Goal: Task Accomplishment & Management: Use online tool/utility

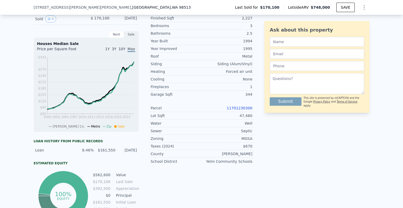
scroll to position [132, 0]
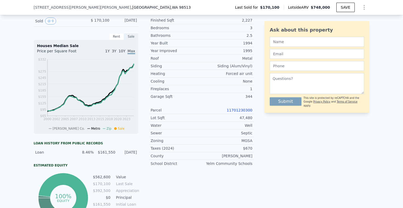
click at [364, 8] on icon "Show Options" at bounding box center [364, 7] width 6 height 6
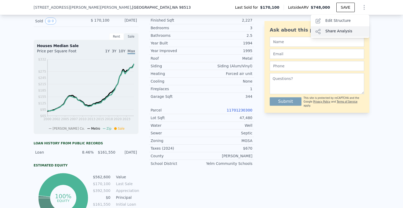
click at [334, 30] on div "Share Analysis" at bounding box center [340, 31] width 59 height 11
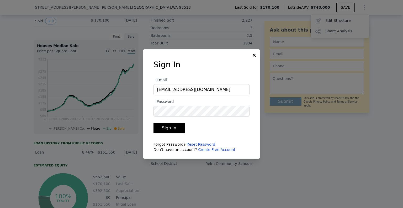
type input "grantgemza@gmail.com"
click at [179, 128] on button "Sign In" at bounding box center [169, 128] width 31 height 11
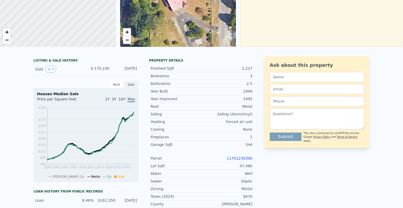
scroll to position [0, 0]
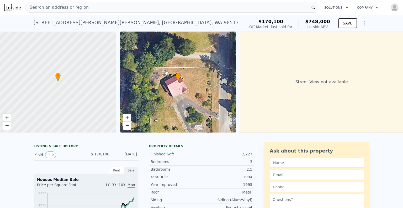
click at [393, 8] on img "button" at bounding box center [395, 7] width 8 height 8
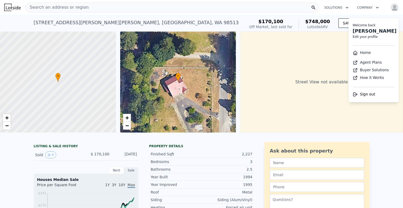
click at [223, 21] on div "6345 Waldon Dr SE , Thurston County , WA 98513 Sold Apr 1995 for $170,100 (~ARV…" at bounding box center [139, 24] width 210 height 15
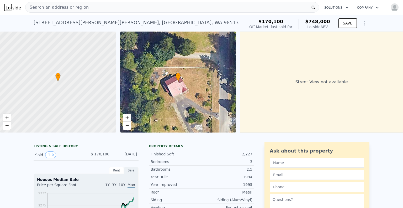
click at [363, 21] on icon "Show Options" at bounding box center [364, 23] width 6 height 6
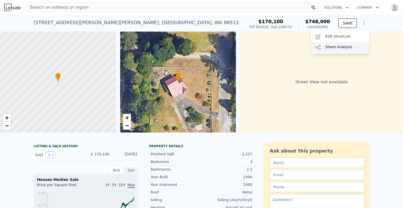
click at [338, 48] on div "Share Analysis" at bounding box center [340, 47] width 59 height 11
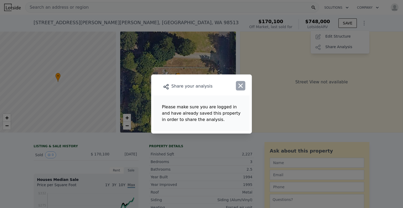
click at [241, 85] on icon "button" at bounding box center [241, 86] width 4 height 4
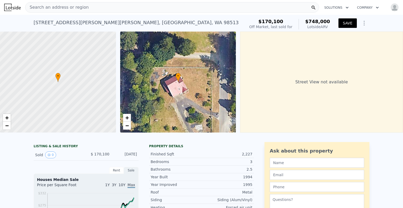
click at [345, 24] on button "SAVE" at bounding box center [348, 22] width 18 height 9
click at [363, 23] on icon "Show Options" at bounding box center [364, 23] width 6 height 6
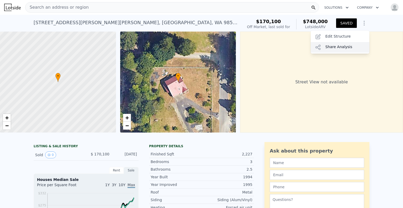
click at [337, 47] on div "Share Analysis" at bounding box center [340, 47] width 59 height 11
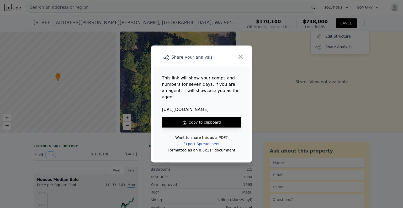
click at [198, 141] on div "Export Spreadsheet" at bounding box center [201, 143] width 45 height 9
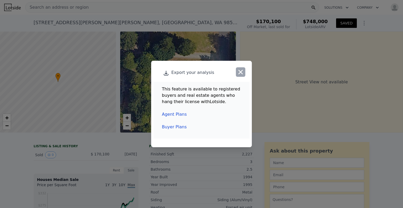
click at [239, 74] on icon "button" at bounding box center [241, 72] width 4 height 4
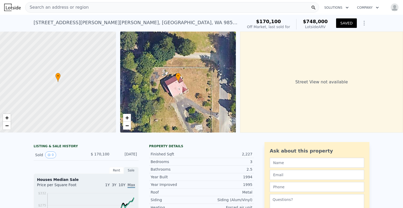
click at [396, 7] on img "button" at bounding box center [395, 7] width 8 height 8
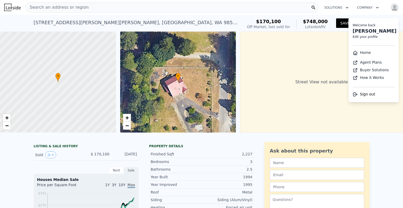
click at [365, 61] on link "Agent Plans" at bounding box center [367, 62] width 29 height 4
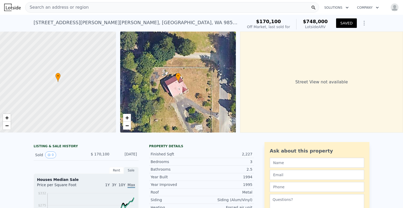
click at [364, 23] on icon "Show Options" at bounding box center [364, 23] width 6 height 6
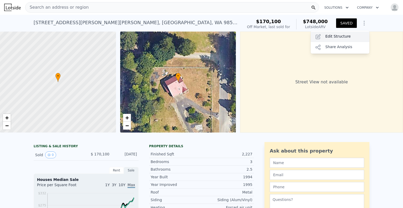
click at [335, 37] on div "Edit Structure" at bounding box center [340, 37] width 59 height 11
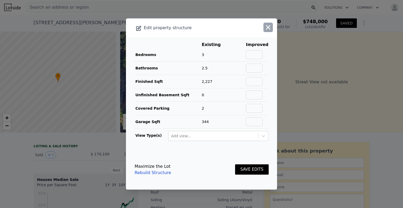
click at [270, 25] on icon "button" at bounding box center [268, 27] width 7 height 7
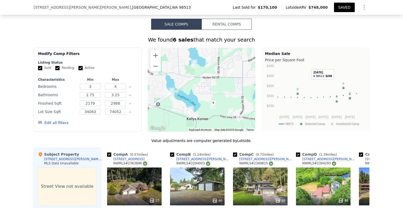
scroll to position [384, 0]
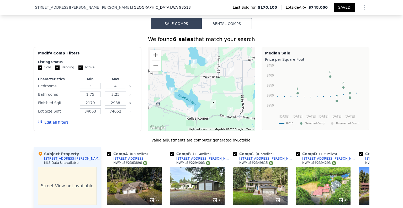
click at [365, 8] on icon "Show Options" at bounding box center [364, 7] width 6 height 6
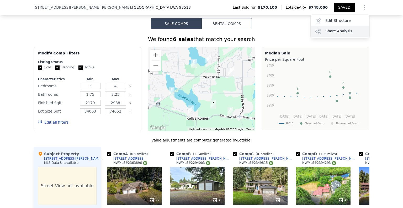
click at [342, 31] on div "Share Analysis" at bounding box center [340, 31] width 59 height 11
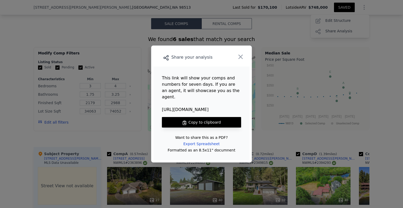
click at [196, 117] on button "Copy to clipboard" at bounding box center [201, 122] width 79 height 11
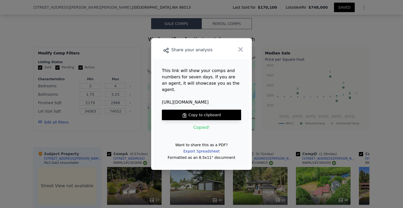
click at [197, 148] on div "Export Spreadsheet" at bounding box center [201, 150] width 45 height 9
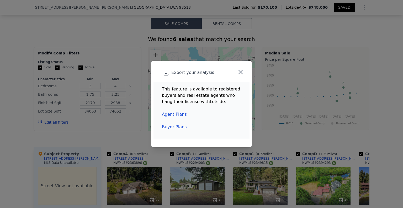
click at [176, 114] on link "Agent Plans" at bounding box center [174, 114] width 25 height 5
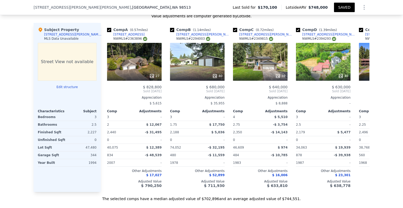
scroll to position [508, 0]
click at [363, 90] on icon at bounding box center [363, 91] width 3 height 5
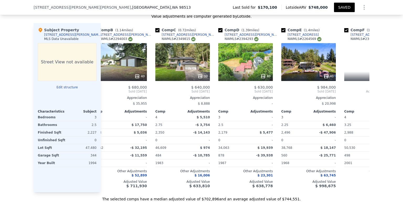
scroll to position [0, 122]
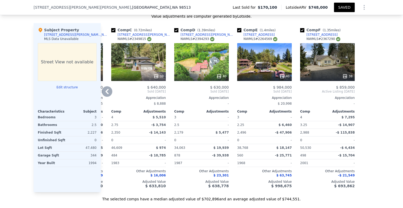
click at [105, 91] on icon at bounding box center [107, 91] width 11 height 11
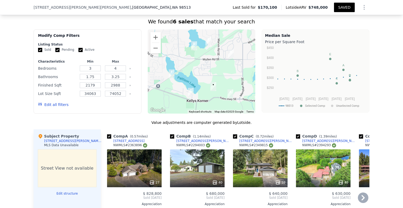
scroll to position [401, 0]
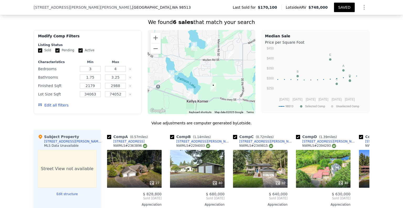
click at [209, 39] on img "4108 Kyro Rd SE" at bounding box center [209, 41] width 10 height 13
click at [172, 73] on img "7308 Fair Oaks Rd SE" at bounding box center [172, 74] width 10 height 13
click at [231, 53] on img "9126 Mullen Rd SE" at bounding box center [231, 54] width 10 height 13
click at [190, 91] on img "7937 Kelly Beach Rd SE" at bounding box center [191, 92] width 10 height 13
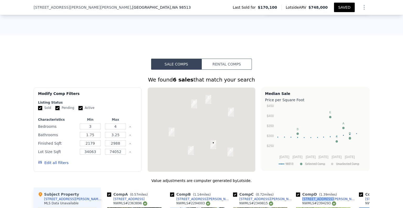
scroll to position [445, 0]
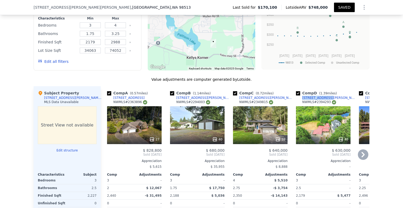
click at [259, 96] on div "7937 Kelly Beach Rd SE" at bounding box center [267, 98] width 55 height 4
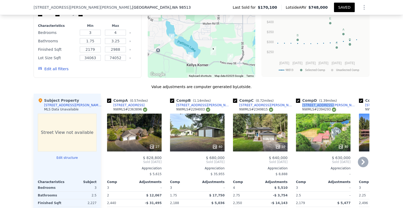
scroll to position [438, 0]
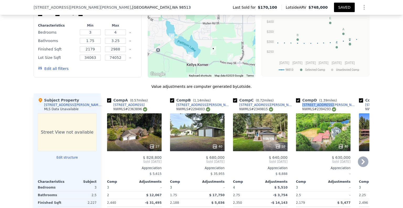
click at [311, 103] on div "[STREET_ADDRESS][PERSON_NAME][PERSON_NAME]" at bounding box center [330, 105] width 55 height 4
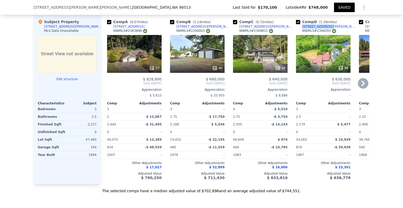
scroll to position [517, 0]
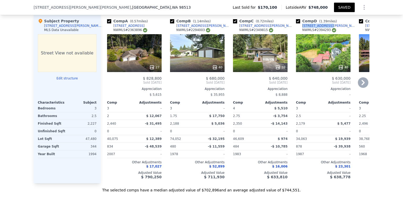
click at [362, 83] on icon at bounding box center [363, 82] width 11 height 11
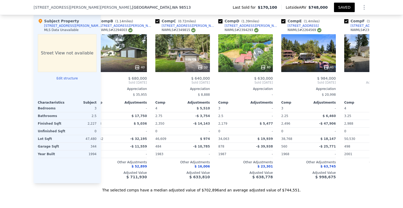
scroll to position [0, 122]
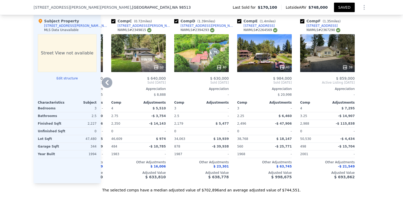
click at [110, 82] on icon at bounding box center [107, 82] width 11 height 11
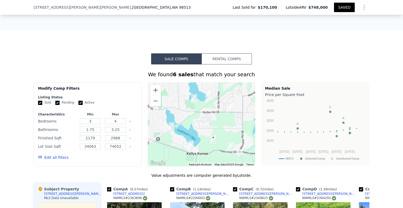
scroll to position [350, 0]
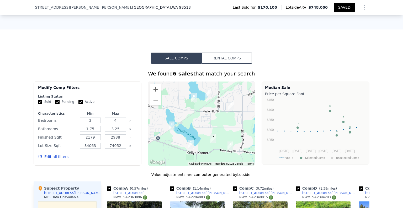
click at [200, 145] on div at bounding box center [202, 123] width 108 height 84
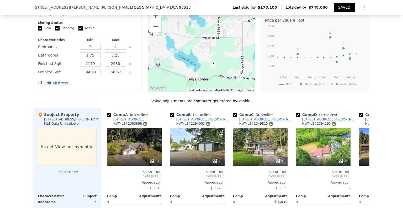
scroll to position [423, 0]
click at [261, 119] on div "[STREET_ADDRESS][PERSON_NAME]" at bounding box center [267, 119] width 55 height 4
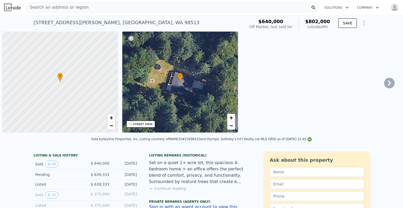
scroll to position [0, 2]
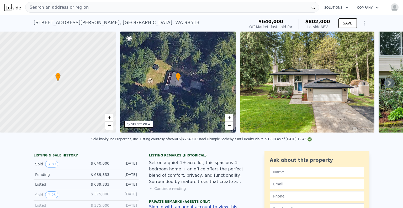
click at [389, 85] on icon at bounding box center [389, 82] width 3 height 5
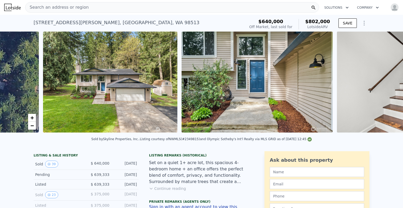
scroll to position [0, 240]
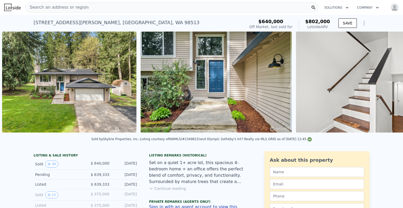
click at [389, 85] on img at bounding box center [371, 82] width 151 height 101
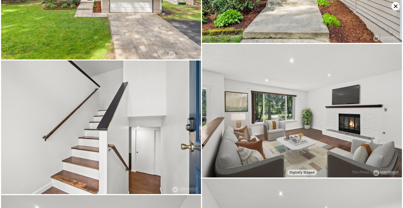
scroll to position [151, 0]
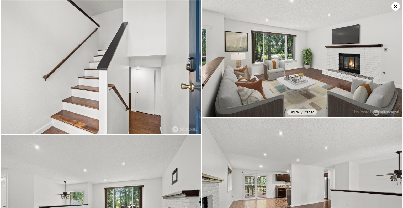
click at [397, 7] on icon at bounding box center [396, 6] width 4 height 4
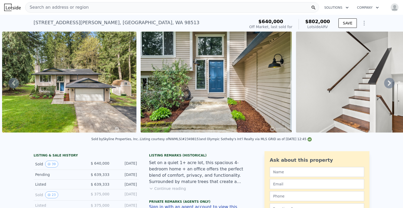
click at [388, 78] on icon at bounding box center [390, 83] width 11 height 11
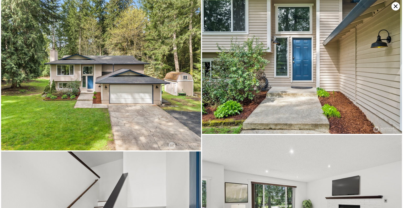
scroll to position [0, 534]
click at [388, 78] on img at bounding box center [302, 67] width 200 height 134
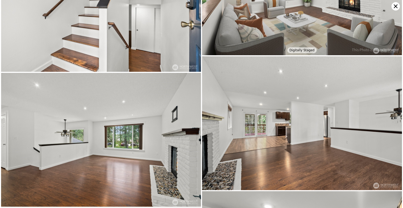
click at [388, 78] on img at bounding box center [302, 123] width 200 height 134
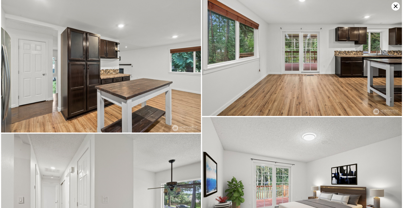
scroll to position [555, 0]
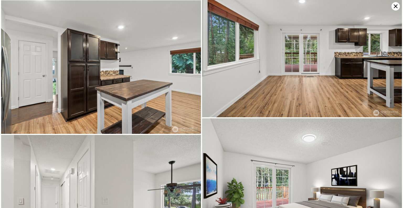
click at [398, 6] on icon at bounding box center [396, 6] width 8 height 8
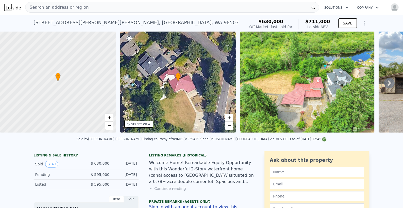
click at [69, 7] on span "Search an address or region" at bounding box center [56, 7] width 63 height 6
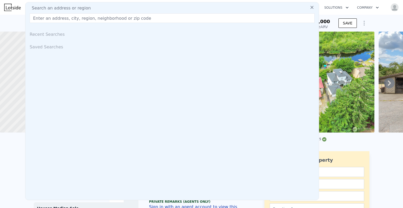
click at [379, 7] on icon "button" at bounding box center [377, 8] width 3 height 2
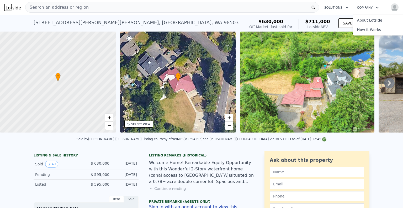
click at [393, 9] on img "button" at bounding box center [395, 7] width 8 height 8
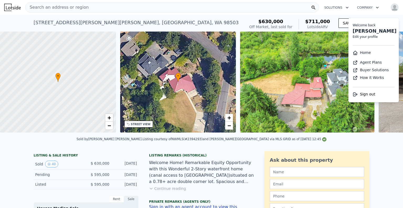
click at [334, 18] on div "$630,000 Off Market, last sold for $711,000 Lotside ARV SAVE" at bounding box center [308, 24] width 122 height 15
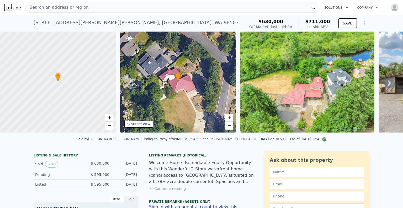
click at [332, 5] on button "Solutions" at bounding box center [336, 7] width 33 height 9
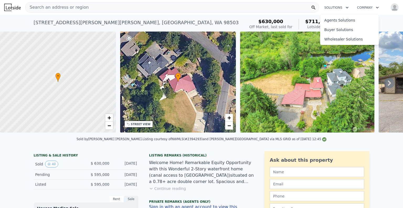
click at [180, 7] on div "Search an address or region" at bounding box center [172, 7] width 294 height 11
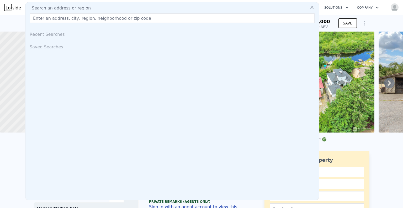
click at [48, 45] on div "Saved Searches" at bounding box center [172, 46] width 289 height 13
click at [46, 49] on div "Saved Searches" at bounding box center [172, 46] width 289 height 13
click at [52, 20] on input "text" at bounding box center [172, 17] width 285 height 9
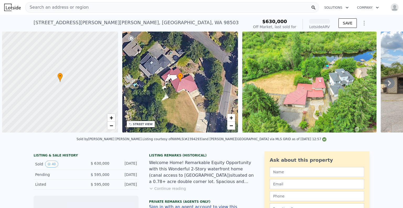
scroll to position [0, 2]
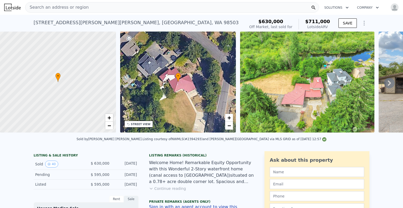
click at [391, 82] on icon at bounding box center [390, 83] width 11 height 11
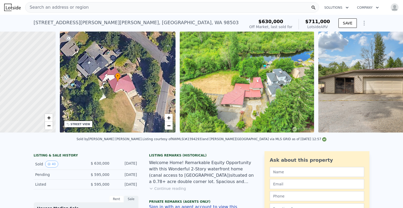
scroll to position [0, 122]
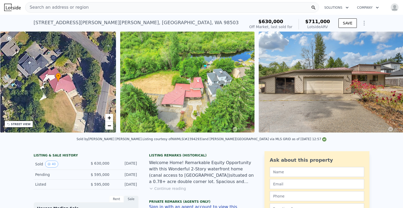
click at [391, 82] on img at bounding box center [335, 82] width 152 height 101
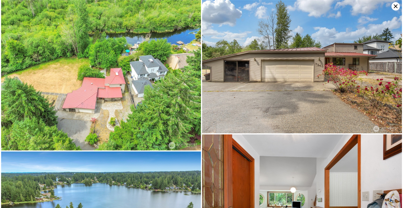
click at [391, 82] on img at bounding box center [302, 66] width 200 height 133
click at [398, 6] on icon at bounding box center [396, 6] width 8 height 8
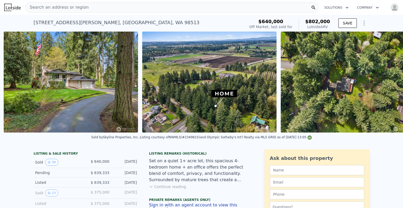
scroll to position [0, 5799]
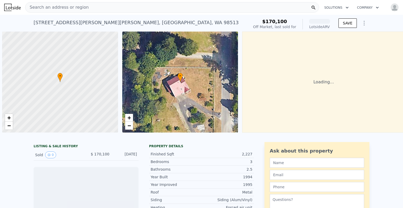
scroll to position [0, 2]
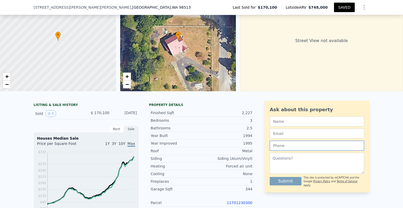
click at [271, 146] on input "text" at bounding box center [317, 146] width 95 height 10
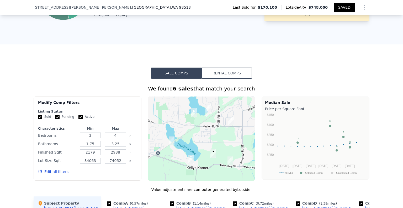
scroll to position [335, 0]
click at [95, 133] on input "3" at bounding box center [90, 135] width 21 height 6
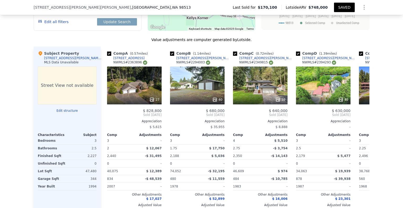
scroll to position [485, 0]
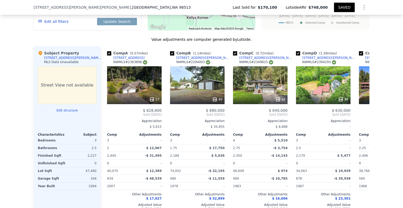
type input "2.5"
click at [71, 110] on button "Edit structure" at bounding box center [67, 110] width 59 height 4
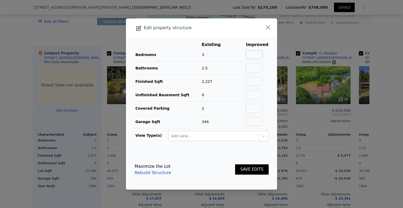
click at [261, 55] on input "text" at bounding box center [254, 54] width 17 height 9
type input "4"
click at [249, 171] on button "SAVE EDITS" at bounding box center [252, 169] width 34 height 10
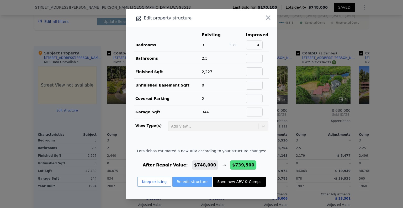
click at [199, 183] on button "Re-edit structure" at bounding box center [193, 182] width 40 height 10
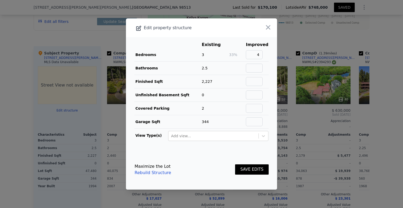
click at [248, 168] on button "SAVE EDITS" at bounding box center [252, 169] width 34 height 10
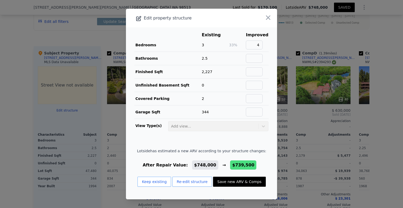
click at [241, 184] on button "Save new ARV & Comps" at bounding box center [239, 182] width 53 height 10
type input "3"
type input "$ 739,500"
type input "$ 503,359"
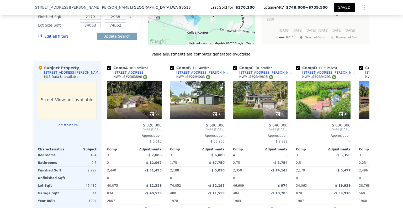
scroll to position [470, 0]
click at [72, 123] on button "Edit structure" at bounding box center [67, 125] width 59 height 4
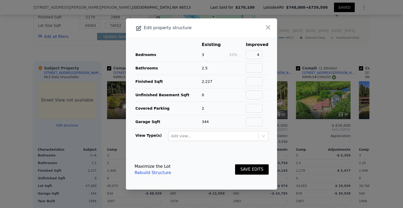
click at [156, 173] on link "Rebuild Structure" at bounding box center [153, 172] width 37 height 6
